Goal: Task Accomplishment & Management: Manage account settings

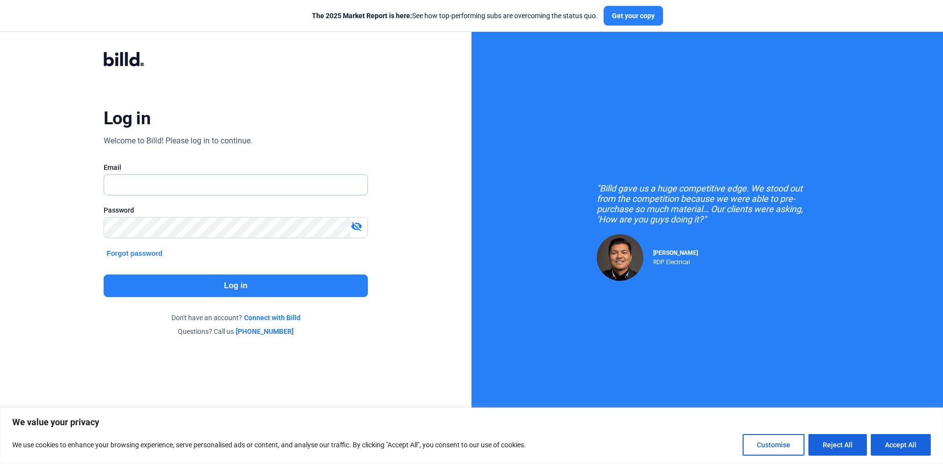
type input "[EMAIL_ADDRESS][DOMAIN_NAME]"
click at [302, 287] on button "Log in" at bounding box center [236, 286] width 264 height 23
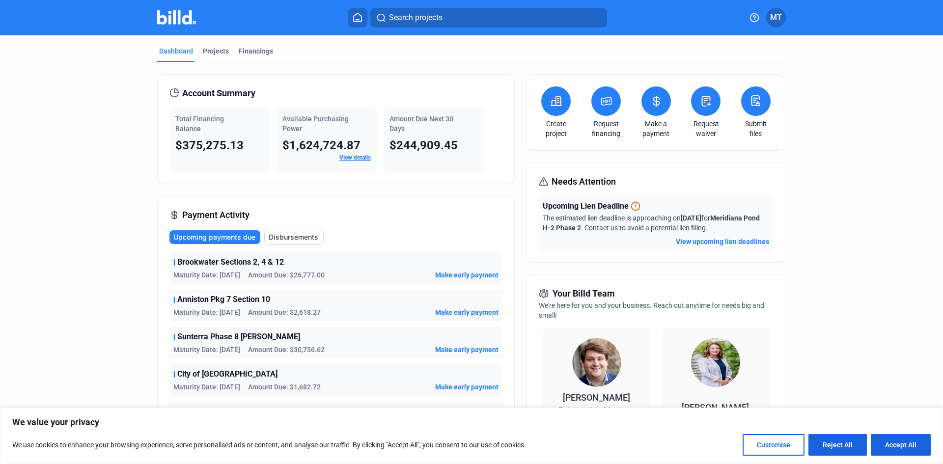
click at [710, 244] on button "View upcoming lien deadlines" at bounding box center [722, 242] width 93 height 10
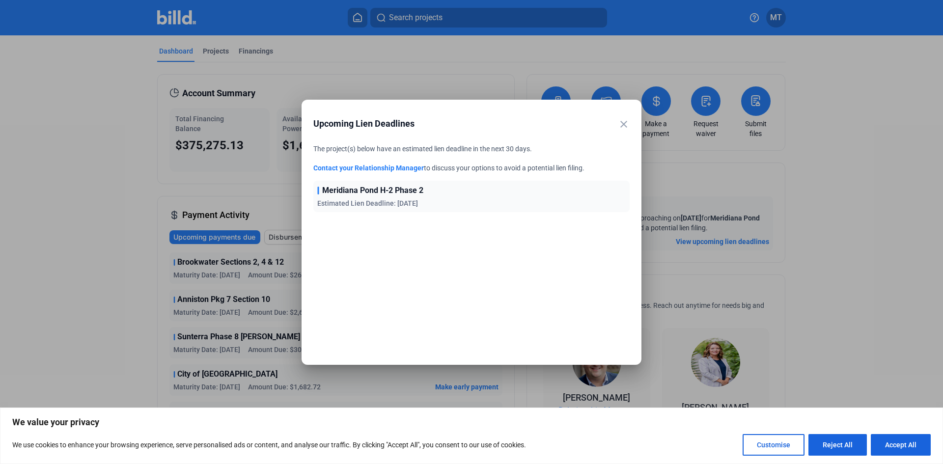
click at [405, 192] on span "Meridiana Pond H-2 Phase 2" at bounding box center [372, 191] width 101 height 12
click at [626, 123] on mat-icon "close" at bounding box center [624, 124] width 12 height 12
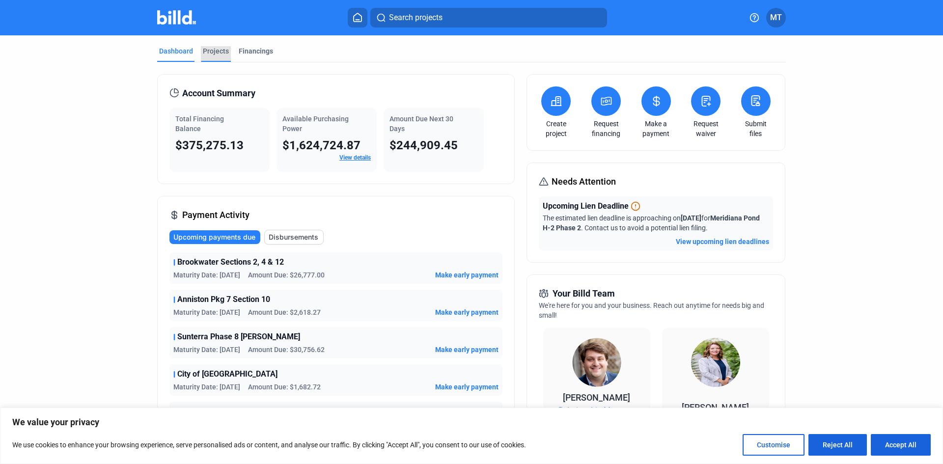
click at [215, 56] on div "Projects" at bounding box center [216, 51] width 26 height 10
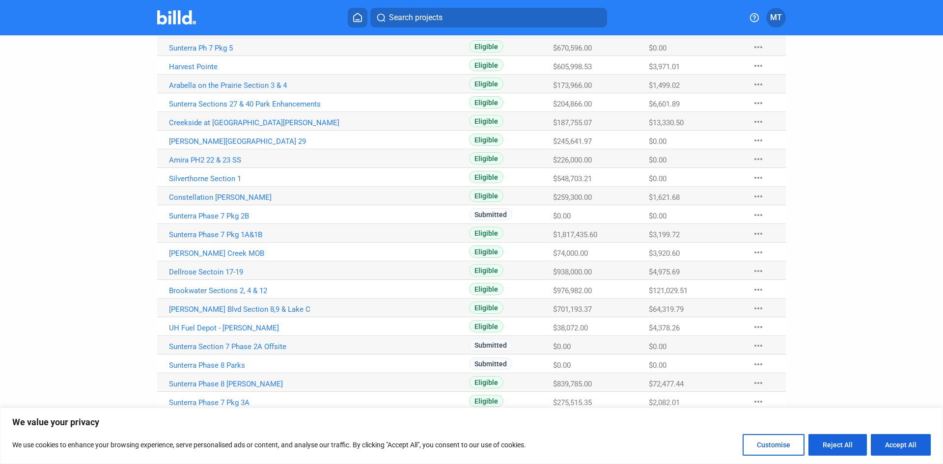
scroll to position [147, 0]
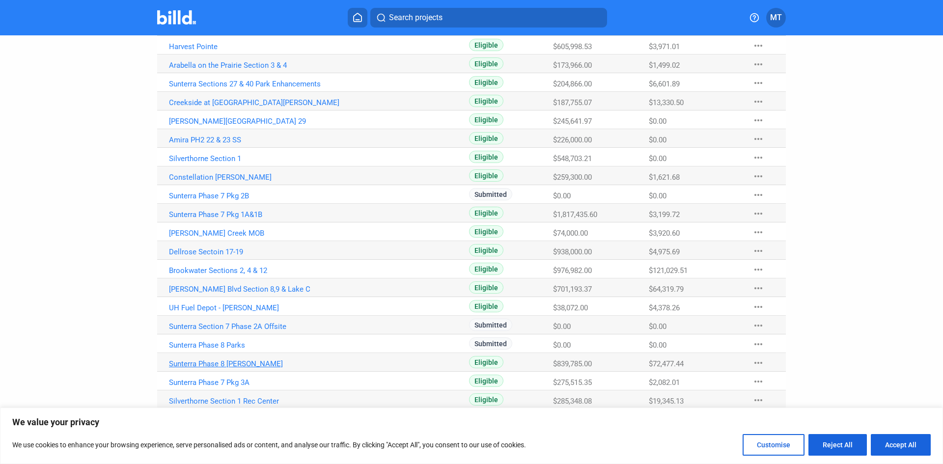
click at [238, 32] on link "Sunterra Phase 8 [PERSON_NAME]" at bounding box center [278, 28] width 218 height 9
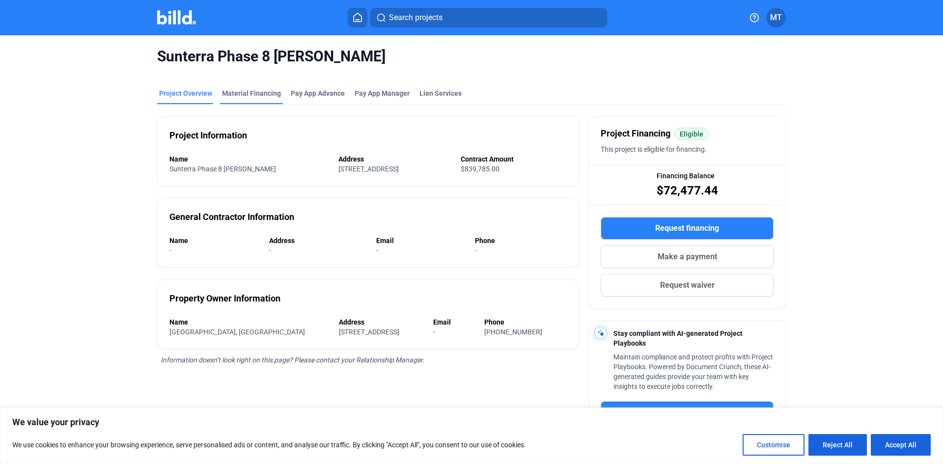
click at [260, 97] on div "Material Financing" at bounding box center [251, 93] width 59 height 10
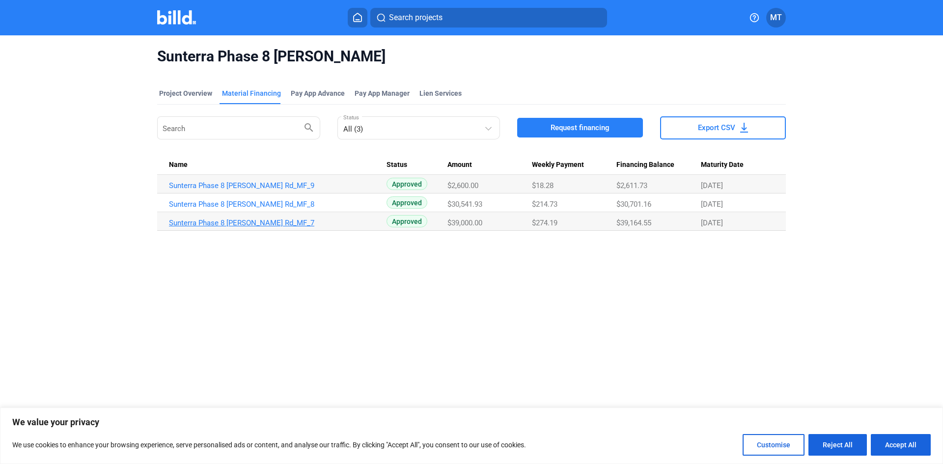
click at [251, 190] on link "Sunterra Phase 8 [PERSON_NAME] Rd_MF_7" at bounding box center [278, 185] width 218 height 9
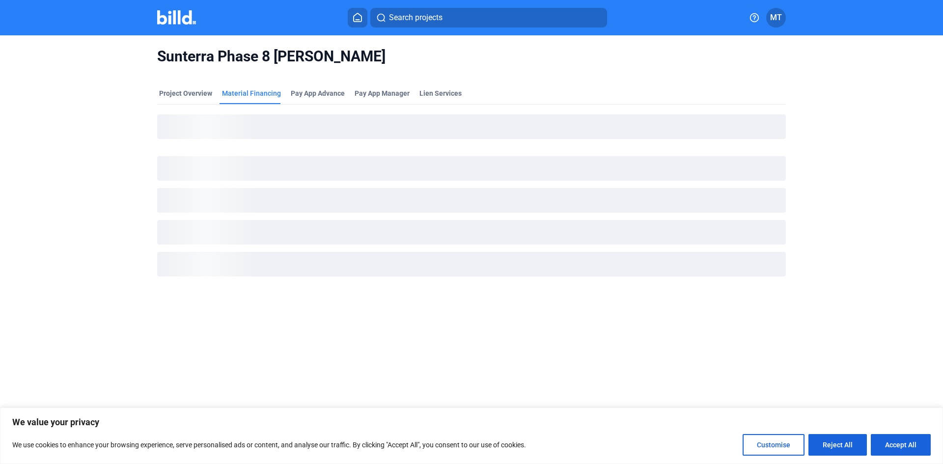
click at [173, 13] on img at bounding box center [176, 17] width 39 height 14
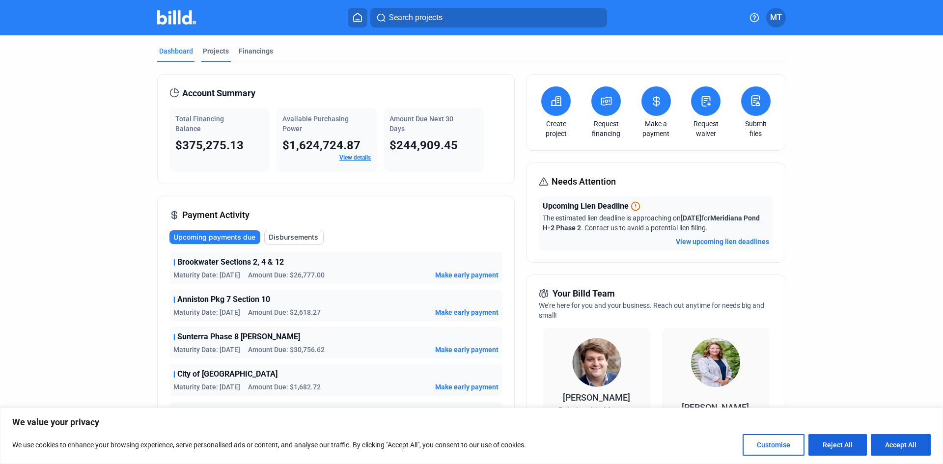
click at [218, 54] on div "Projects" at bounding box center [216, 51] width 26 height 10
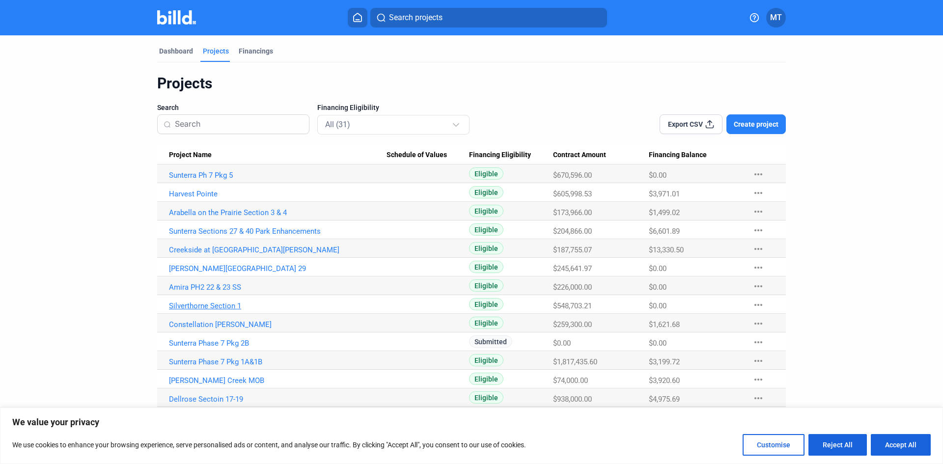
click at [214, 180] on link "Silverthorne Section 1" at bounding box center [278, 175] width 218 height 9
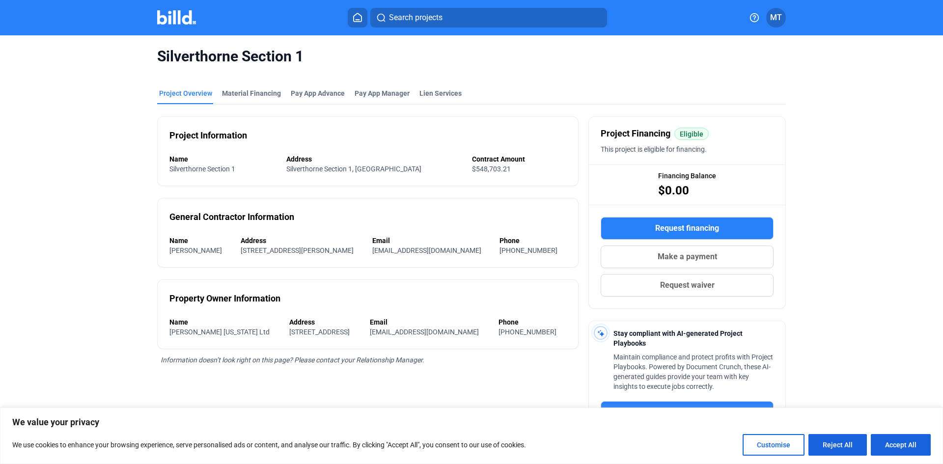
click at [187, 16] on img at bounding box center [176, 17] width 39 height 14
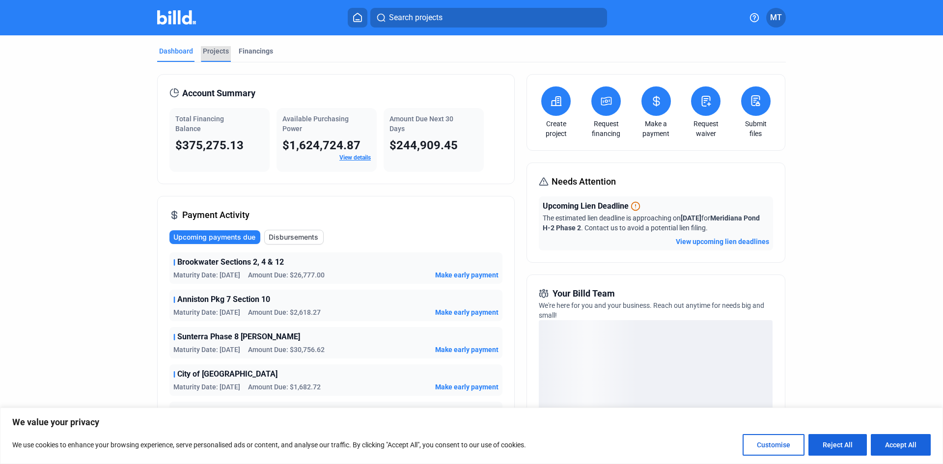
click at [203, 54] on div "Projects" at bounding box center [216, 51] width 26 height 10
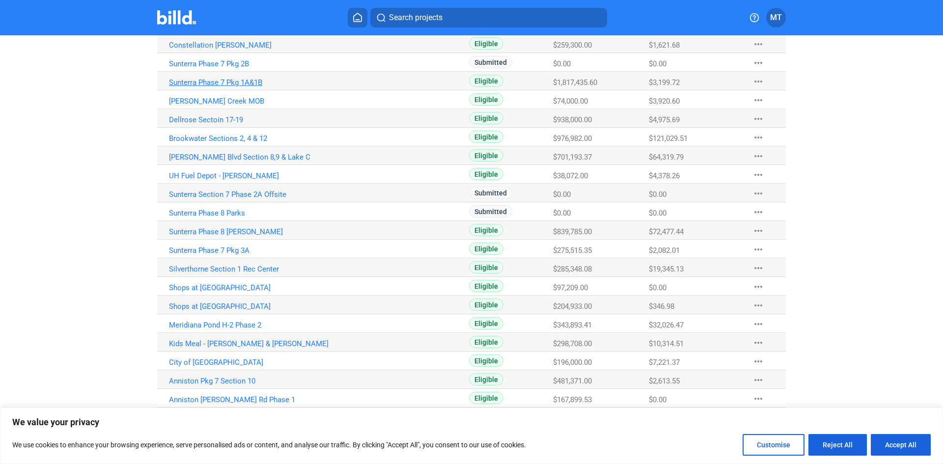
scroll to position [304, 0]
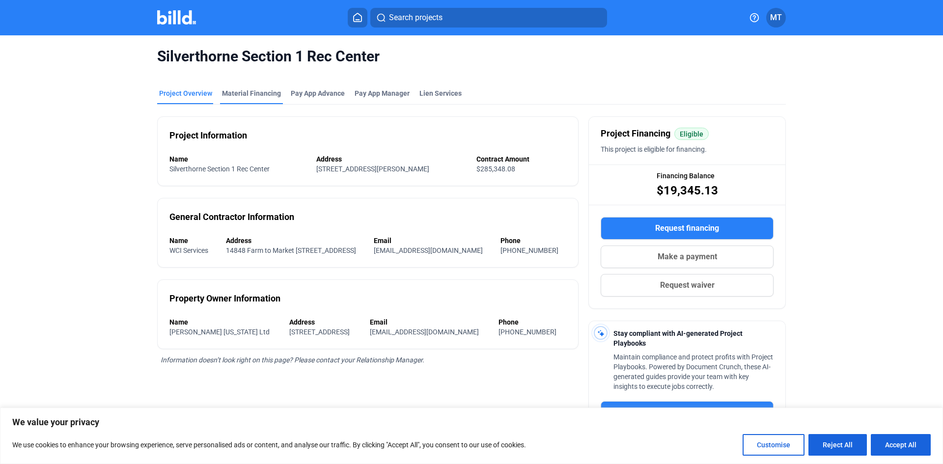
click at [267, 100] on div "Material Financing" at bounding box center [251, 96] width 63 height 16
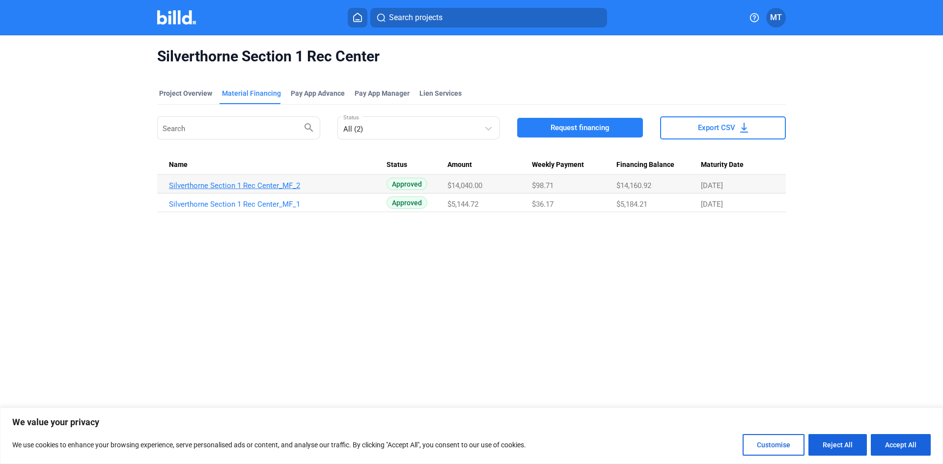
click at [229, 185] on link "Silverthorne Section 1 Rec Center_MF_2" at bounding box center [278, 185] width 218 height 9
